Goal: Task Accomplishment & Management: Use online tool/utility

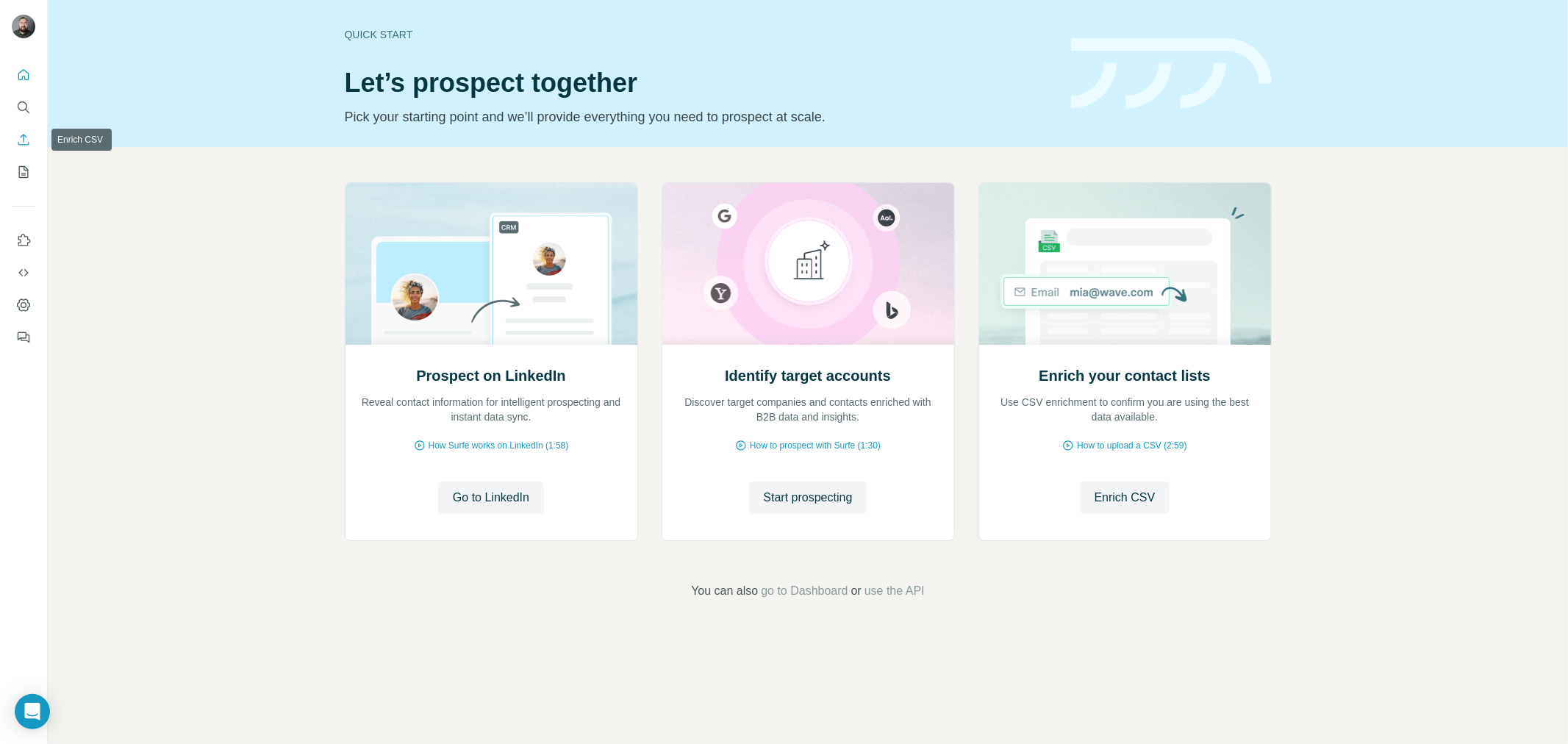
click at [20, 140] on icon "Enrich CSV" at bounding box center [23, 140] width 15 height 15
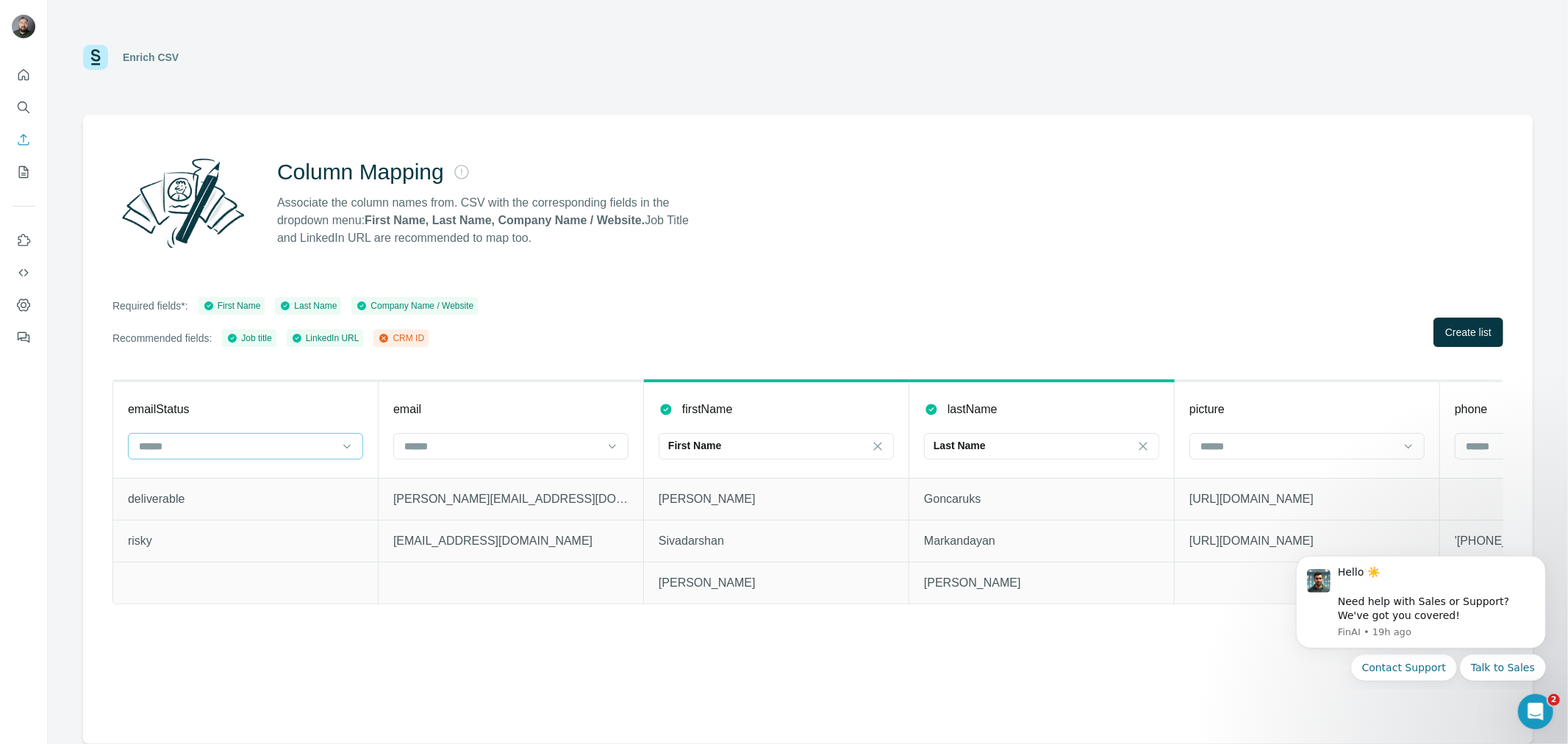
click at [316, 444] on input at bounding box center [236, 446] width 198 height 16
click at [586, 288] on div "Column Mapping Associate the column names from. CSV with the corresponding fiel…" at bounding box center [808, 429] width 1450 height 629
click at [570, 453] on input at bounding box center [502, 446] width 198 height 16
click at [627, 306] on div "Required fields*: First Name Last Name Company Name / Website Recommended field…" at bounding box center [808, 322] width 1391 height 50
click at [1317, 439] on input at bounding box center [1298, 446] width 198 height 16
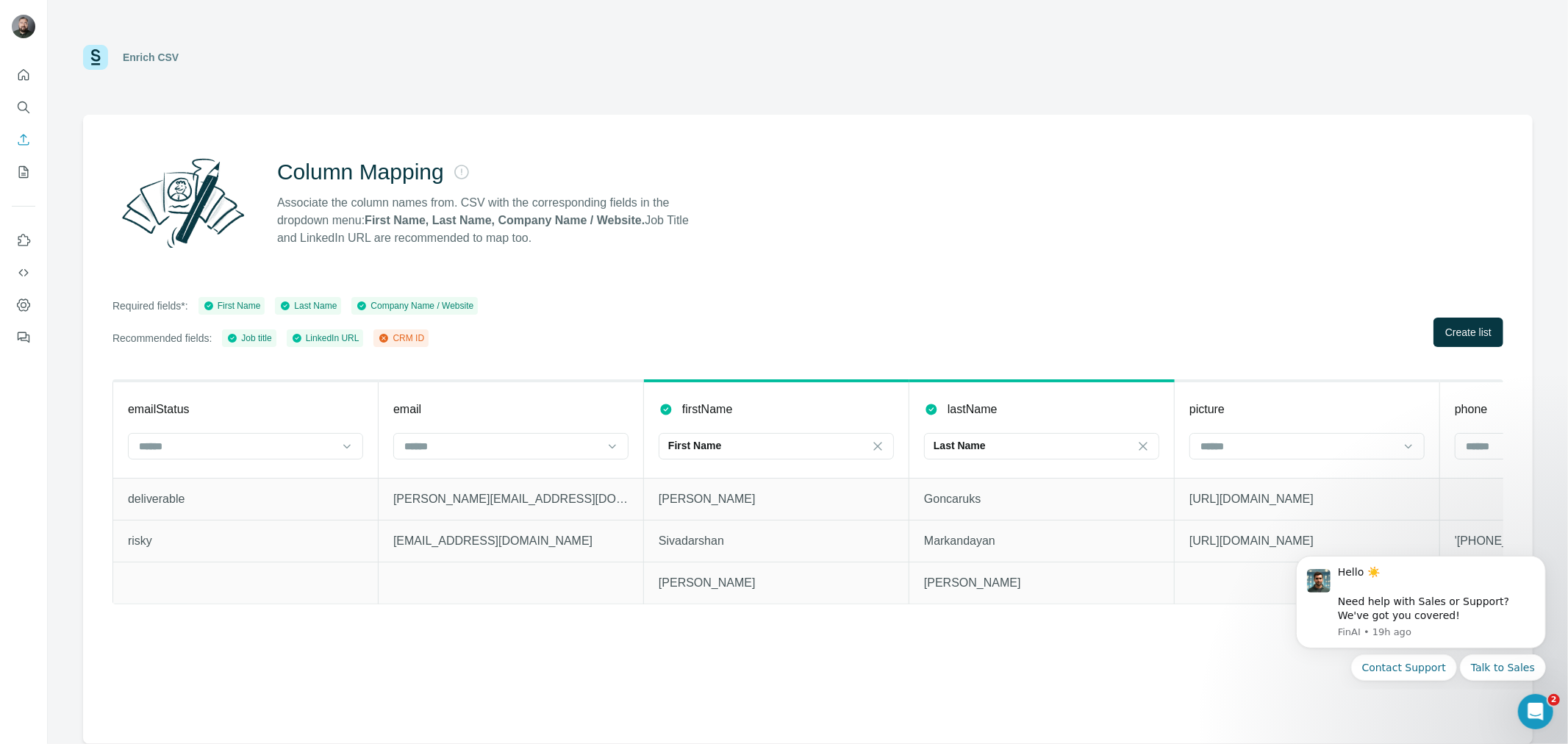
click at [606, 292] on div "Column Mapping Associate the column names from. CSV with the corresponding fiel…" at bounding box center [808, 429] width 1450 height 629
click at [493, 454] on div at bounding box center [502, 446] width 198 height 25
click at [472, 483] on div "CRM ID" at bounding box center [511, 478] width 210 height 15
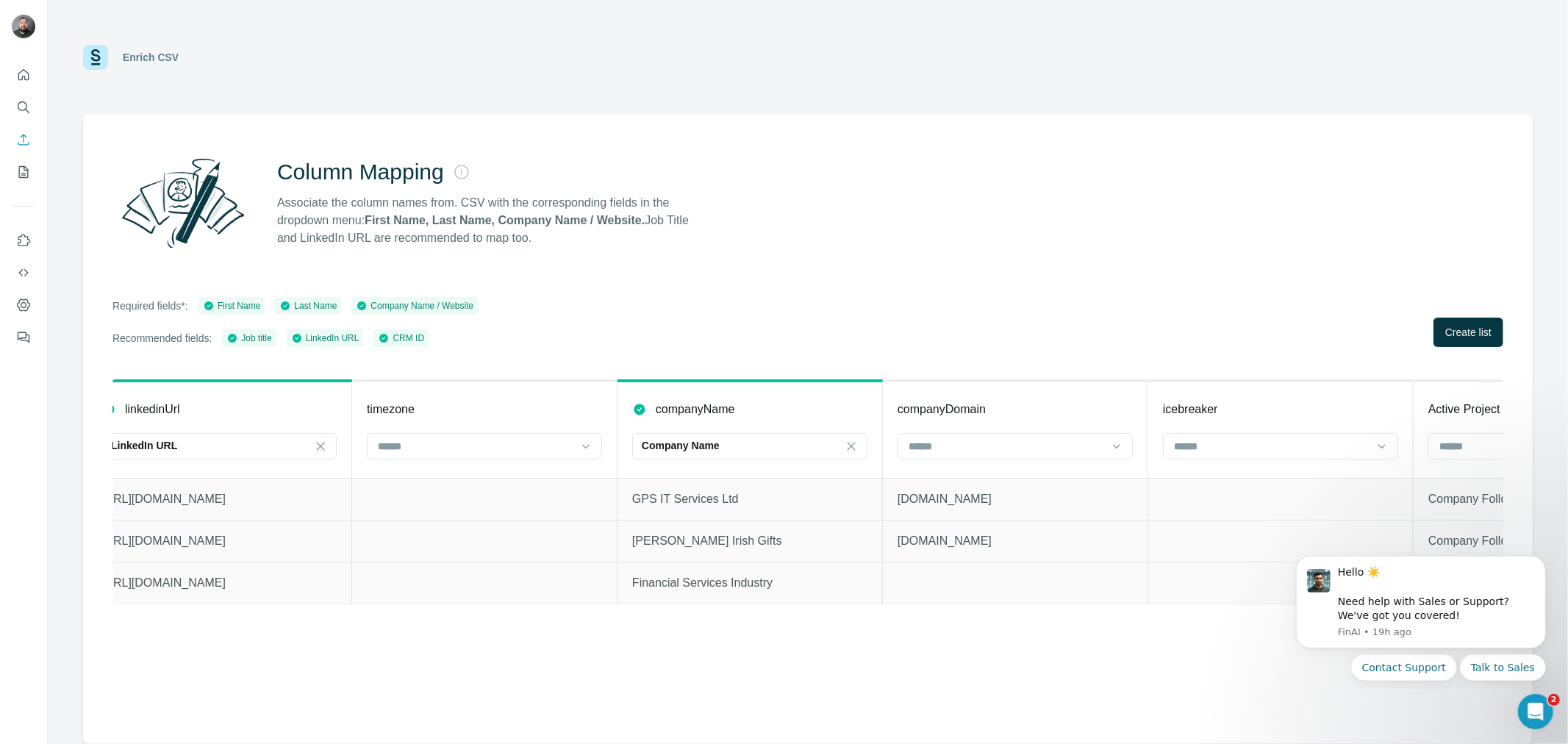
scroll to position [0, 2118]
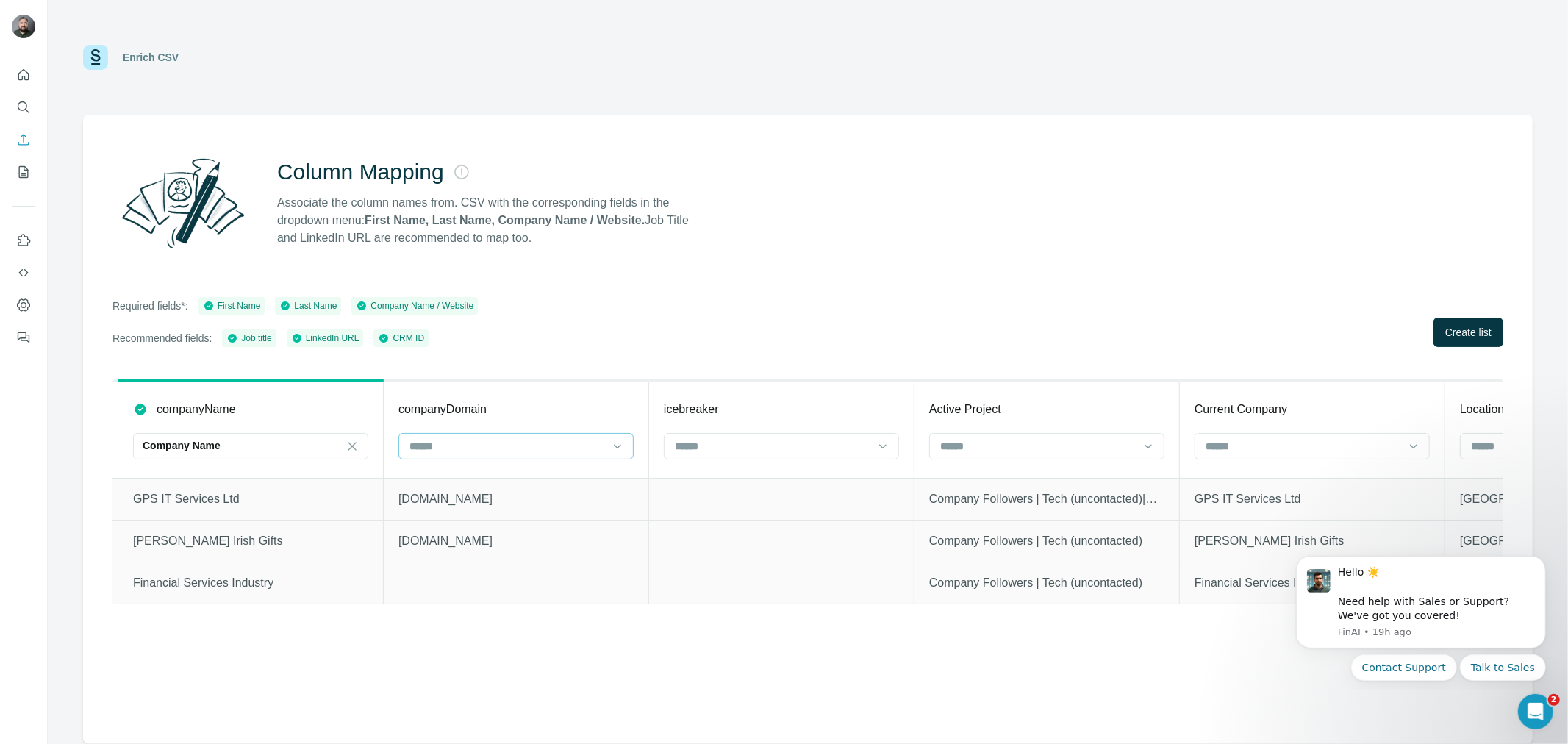
click at [510, 442] on input at bounding box center [507, 446] width 198 height 16
click at [722, 292] on div "Column Mapping Associate the column names from. CSV with the corresponding fiel…" at bounding box center [808, 429] width 1450 height 629
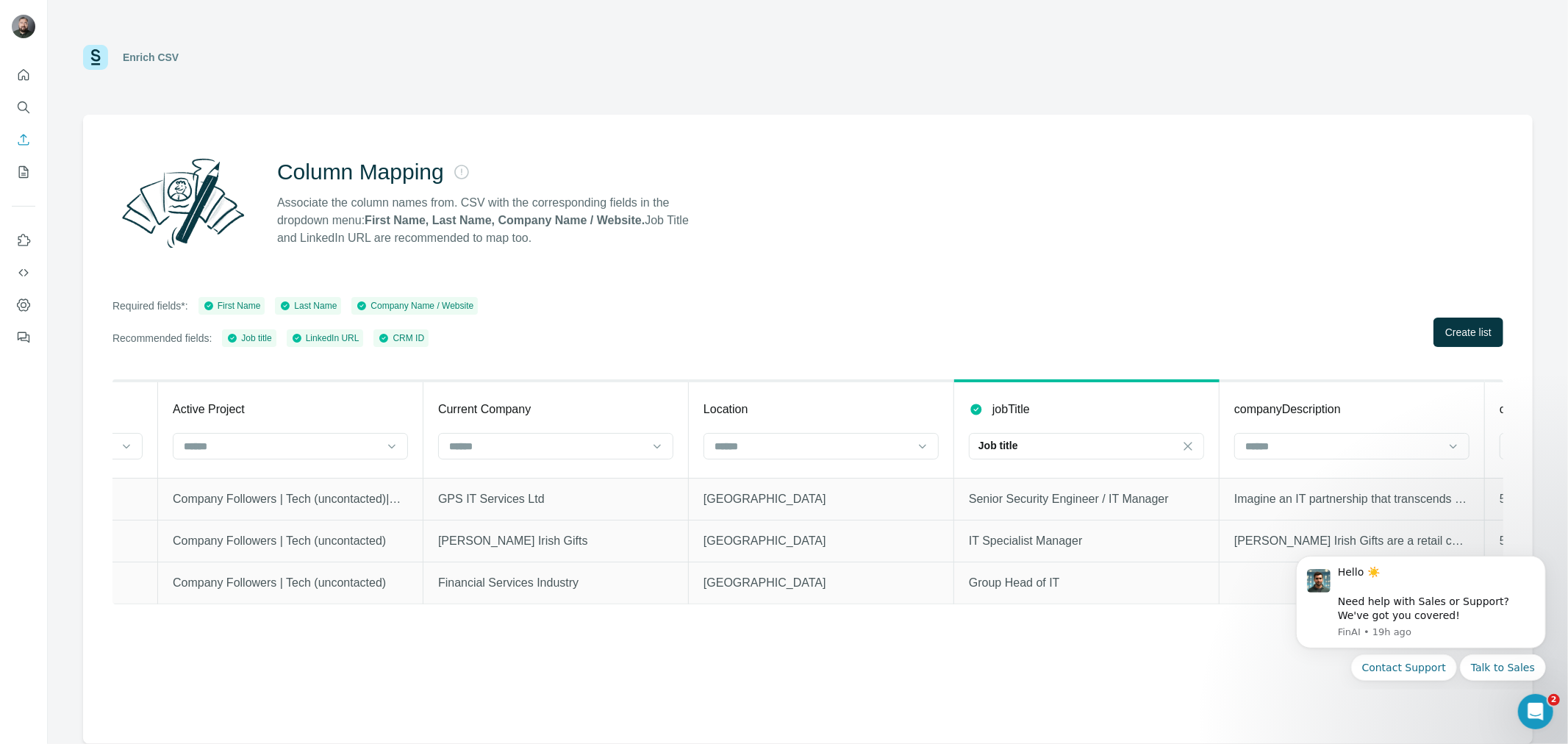
scroll to position [0, 2890]
click at [783, 442] on input at bounding box center [797, 446] width 198 height 16
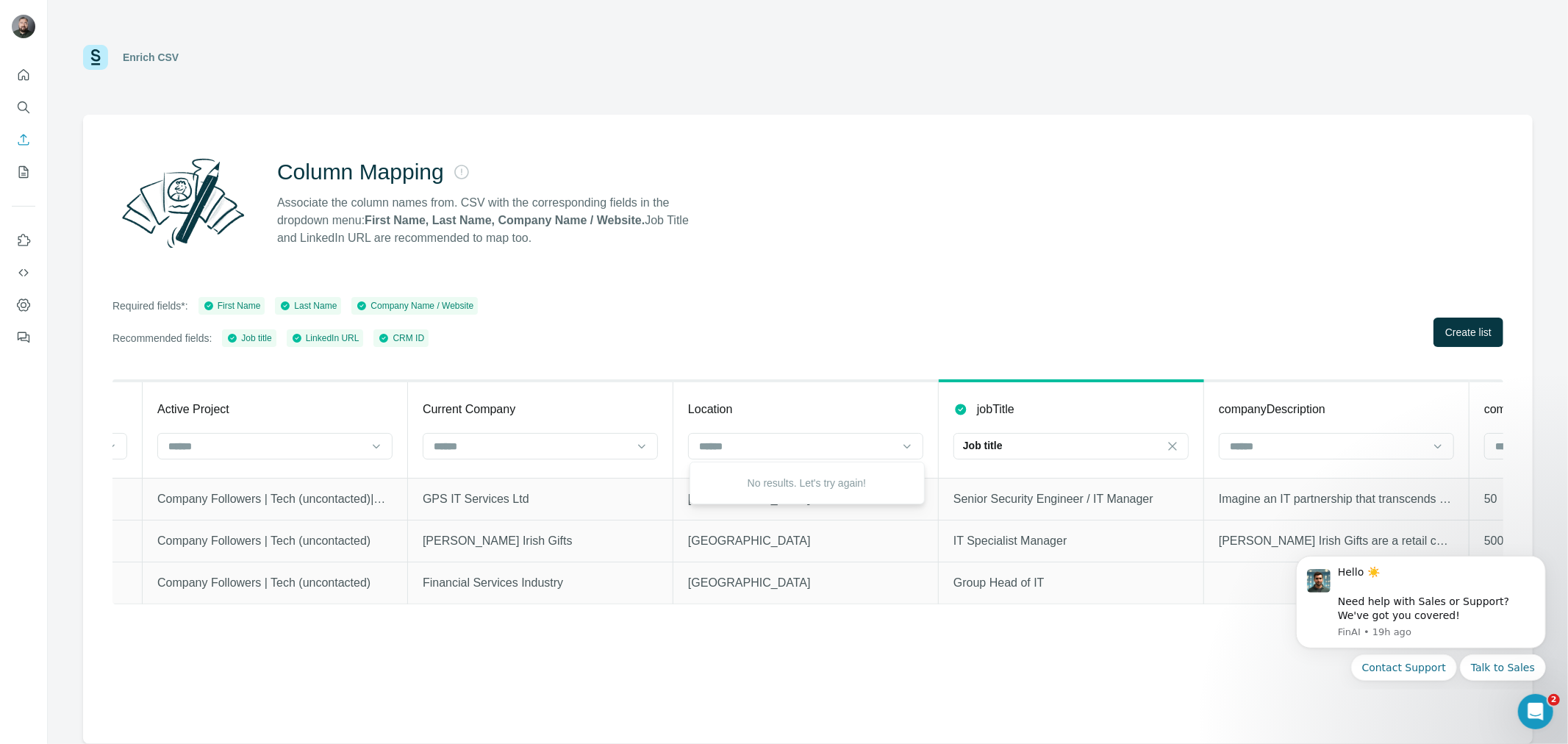
click at [850, 339] on div "Required fields*: First Name Last Name Company Name / Website Recommended field…" at bounding box center [808, 322] width 1391 height 50
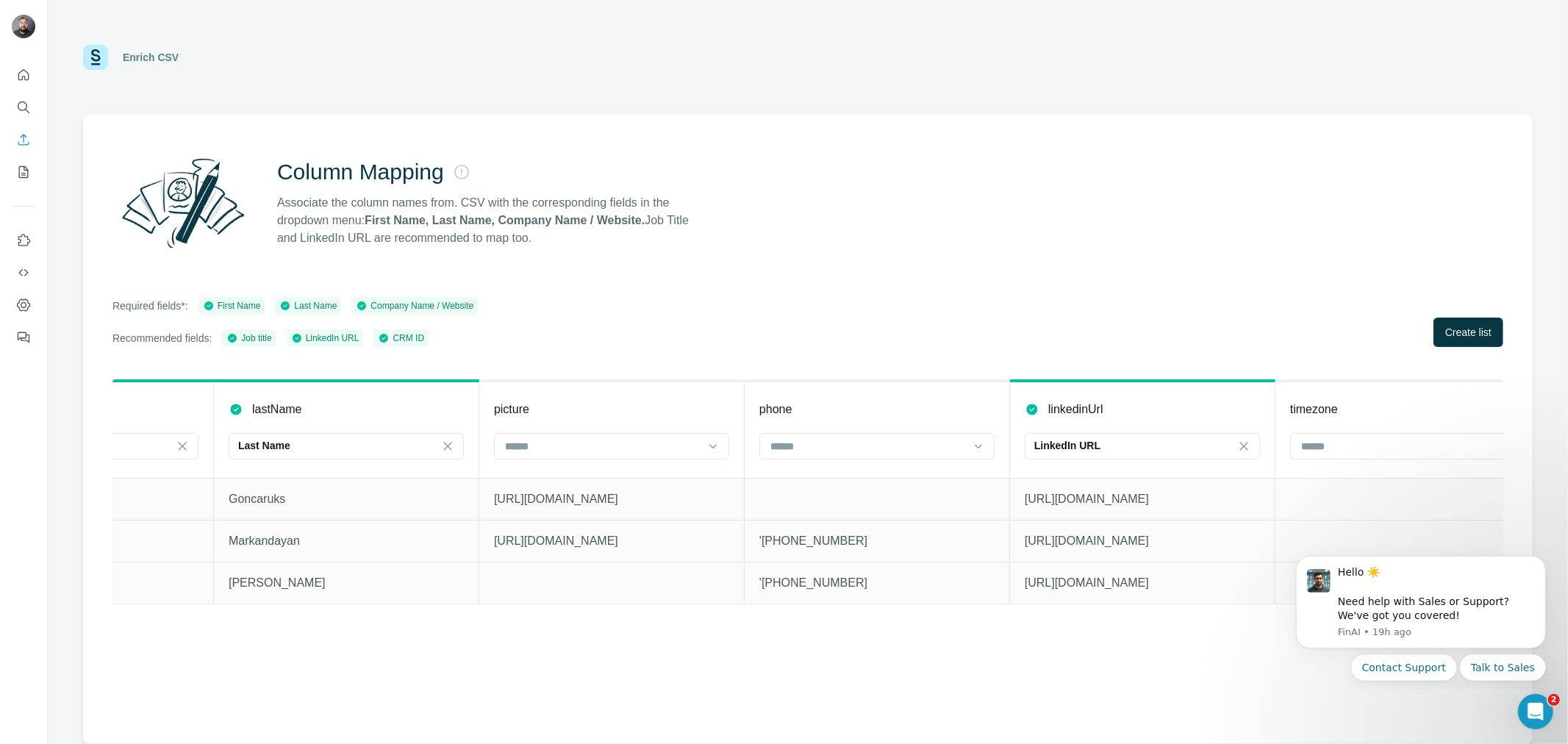
scroll to position [0, 0]
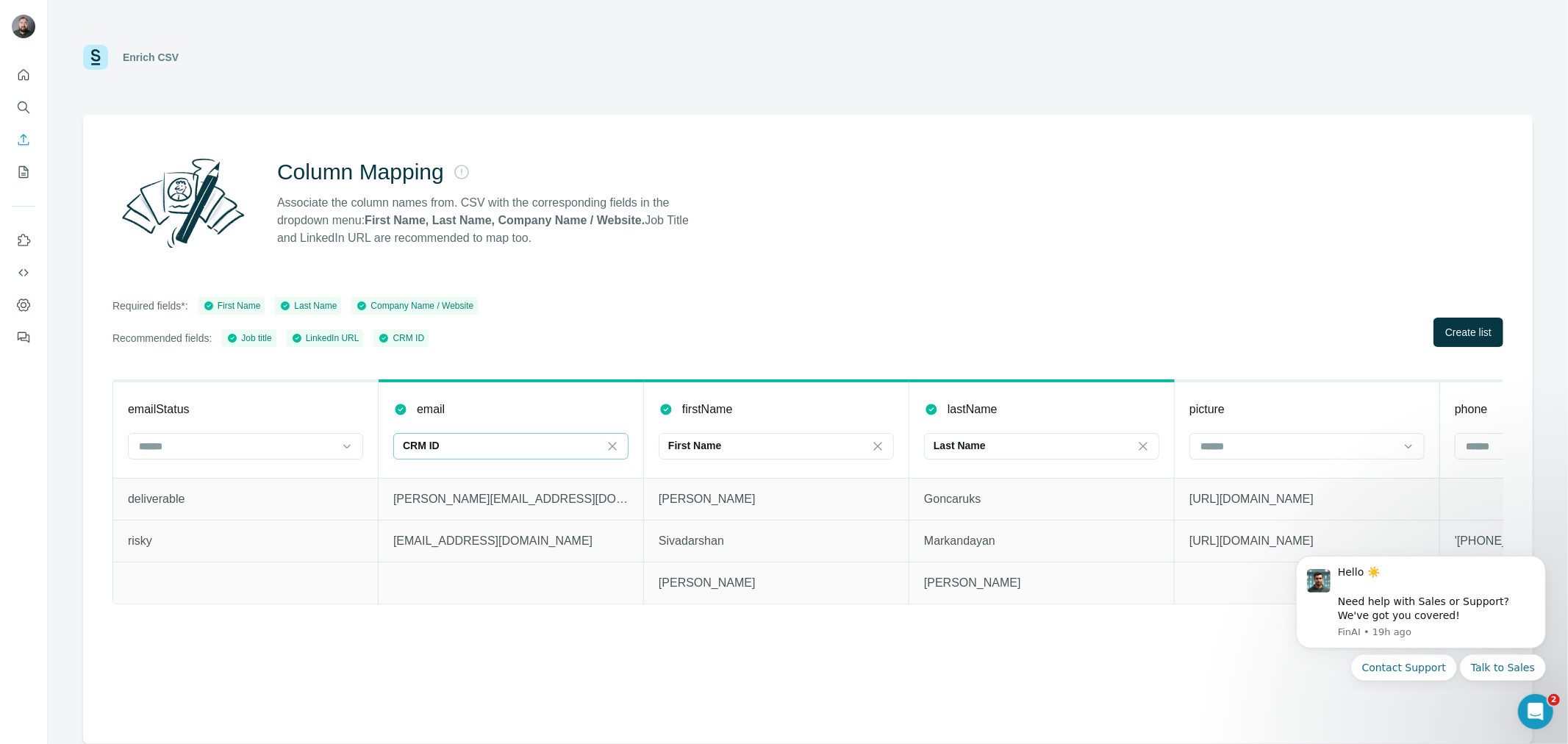
click at [592, 450] on div "CRM ID" at bounding box center [502, 446] width 198 height 15
click at [846, 221] on div "Column Mapping Associate the column names from. CSV with the corresponding fiel…" at bounding box center [808, 203] width 1391 height 106
click at [613, 440] on icon at bounding box center [612, 446] width 15 height 15
click at [459, 487] on div "CRM ID" at bounding box center [511, 479] width 228 height 26
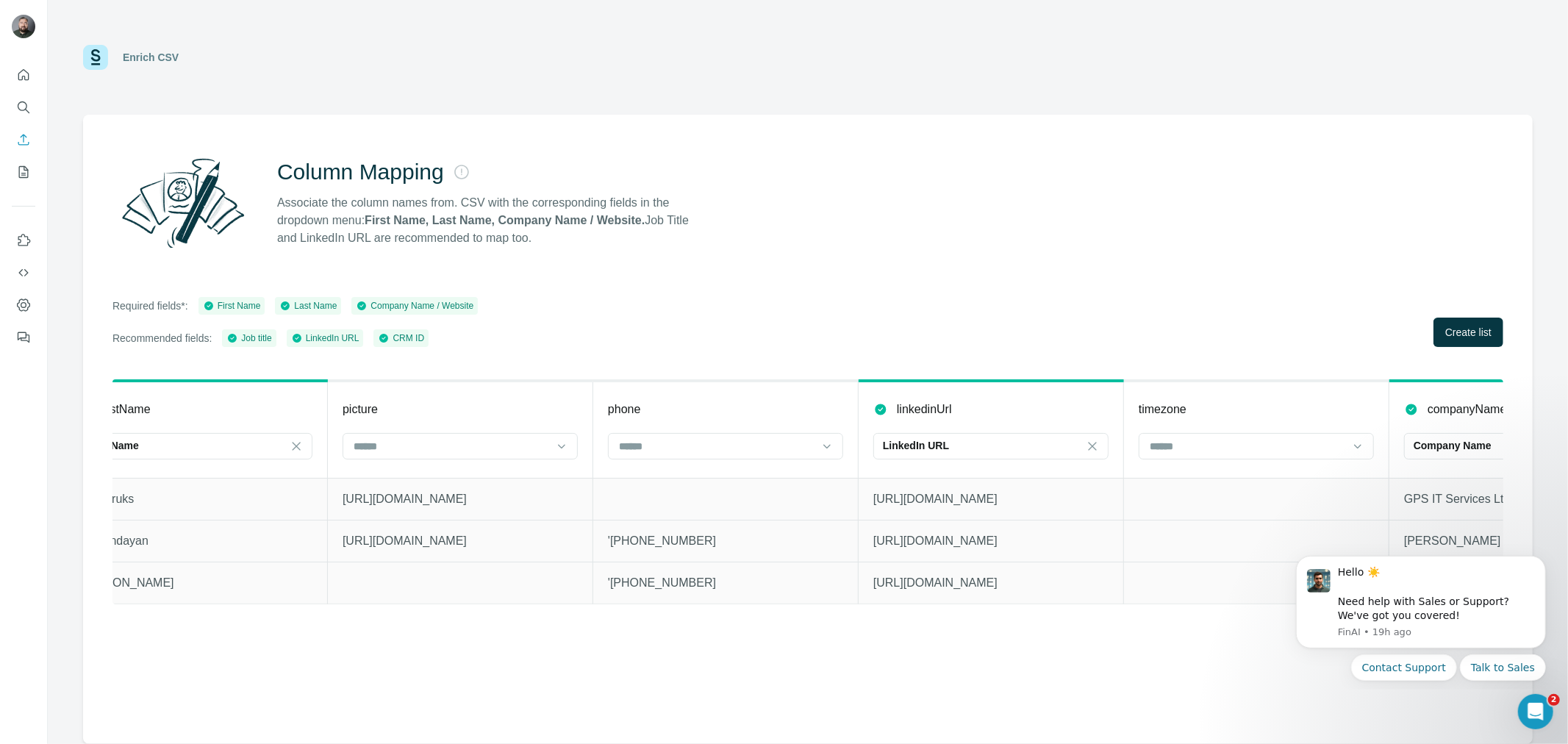
scroll to position [0, 907]
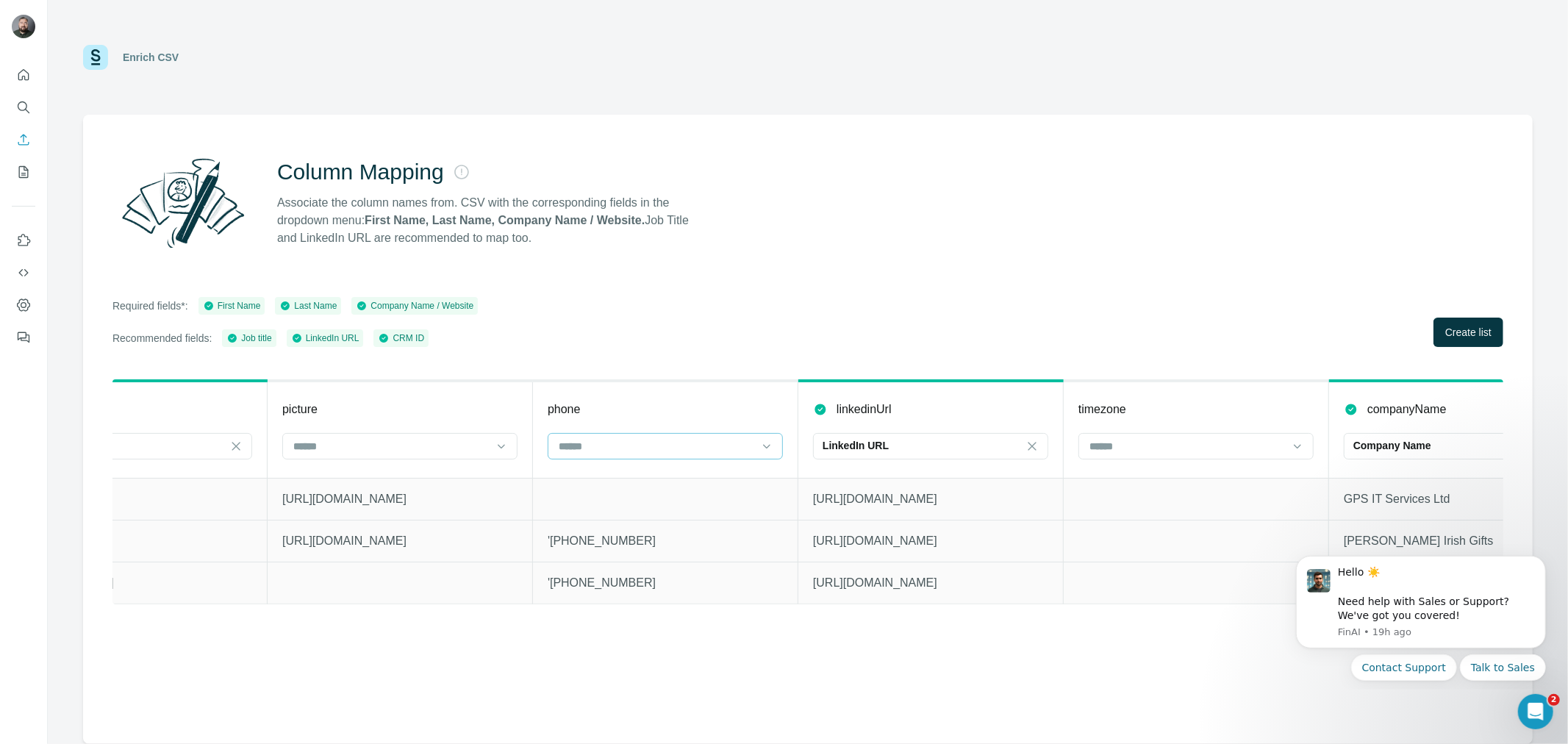
click at [628, 436] on div at bounding box center [656, 446] width 198 height 25
click at [756, 260] on div "Column Mapping Associate the column names from. CSV with the corresponding fiel…" at bounding box center [808, 429] width 1450 height 629
click at [1535, 563] on button "Dismiss notification" at bounding box center [1541, 560] width 19 height 19
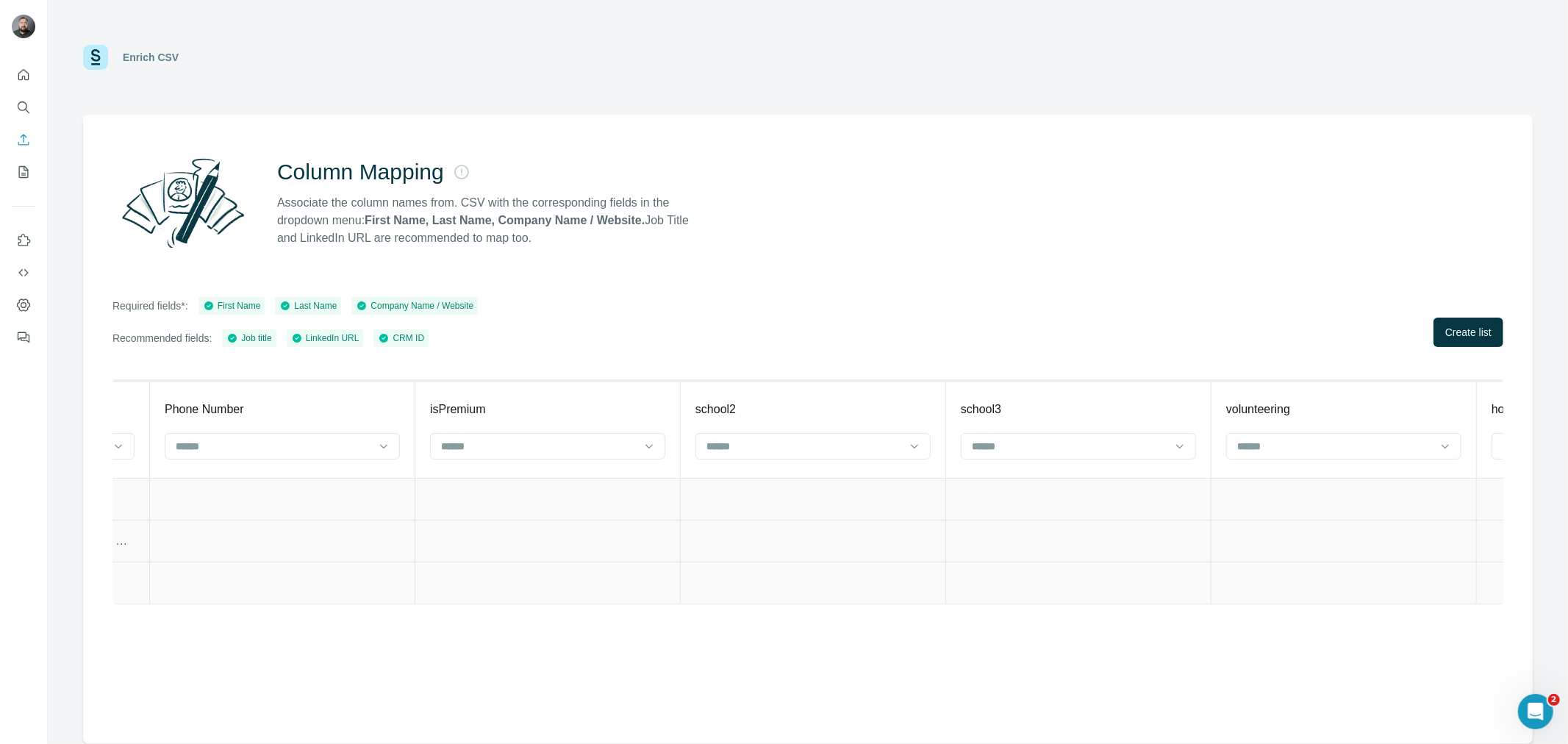
scroll to position [0, 0]
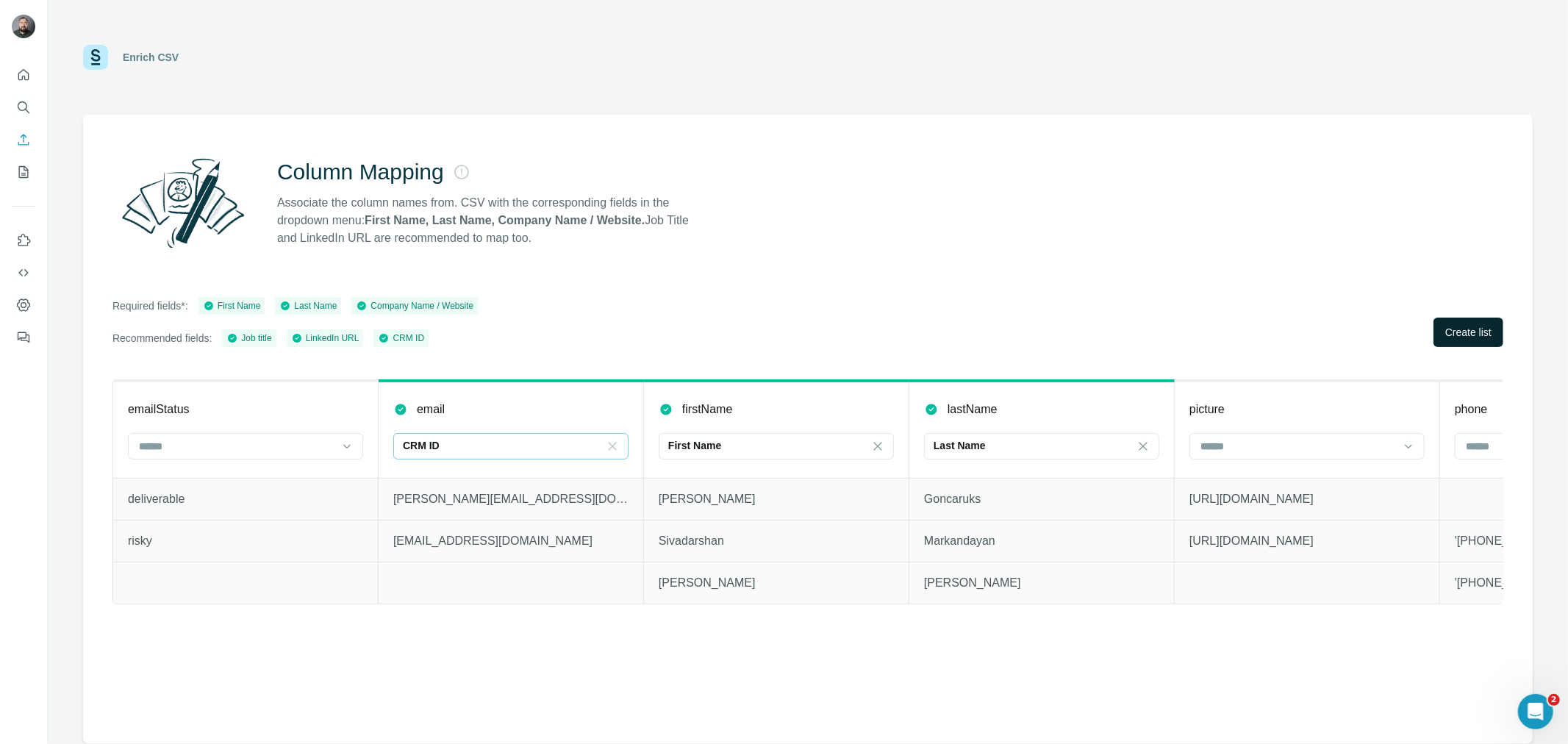
click at [1459, 333] on span "Create list" at bounding box center [1469, 332] width 46 height 15
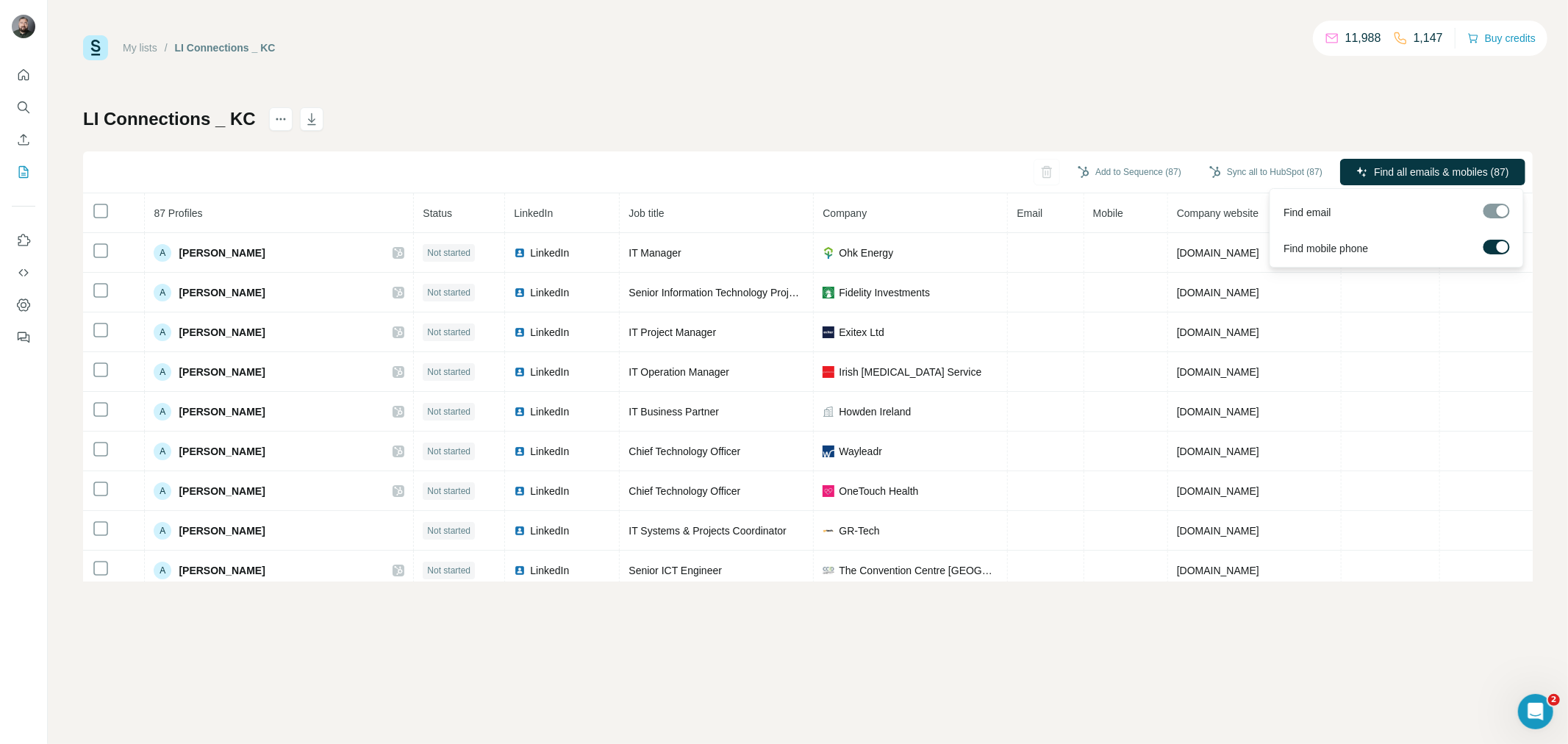
click at [1399, 167] on span "Find all emails & mobiles (87)" at bounding box center [1442, 172] width 136 height 15
